Goal: Find specific page/section: Find specific page/section

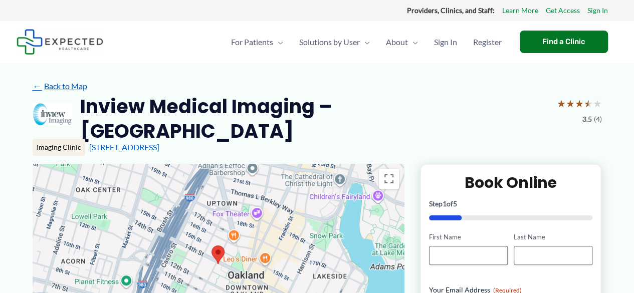
click at [73, 89] on link "← Back to Map" at bounding box center [60, 86] width 55 height 15
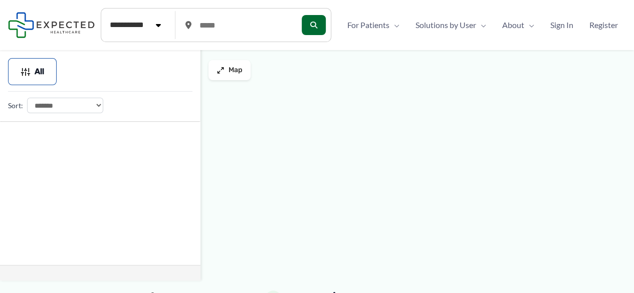
type input "*****"
